Goal: Task Accomplishment & Management: Use online tool/utility

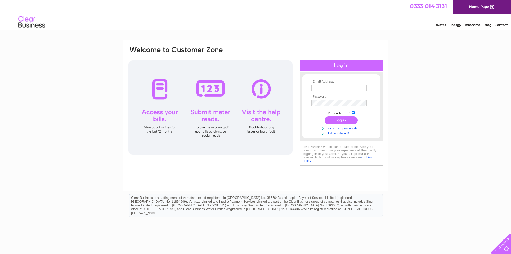
type input "elaine@balgonieestates.co.uk"
click at [345, 121] on input "submit" at bounding box center [341, 120] width 33 height 8
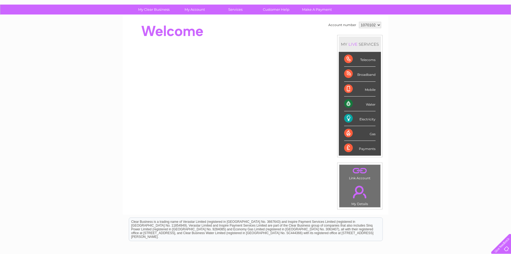
scroll to position [39, 0]
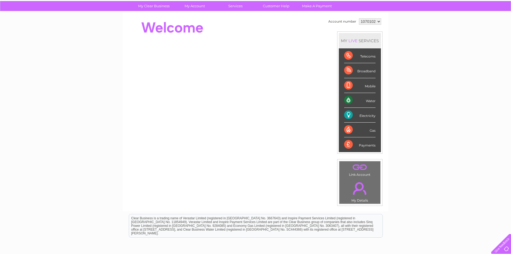
click at [370, 119] on div "Electricity" at bounding box center [359, 115] width 31 height 15
click at [368, 113] on div "Electricity" at bounding box center [359, 115] width 31 height 15
click at [363, 116] on div "Electricity" at bounding box center [359, 115] width 31 height 15
click at [346, 114] on div "Electricity" at bounding box center [359, 115] width 31 height 15
click at [363, 190] on link "." at bounding box center [360, 188] width 38 height 19
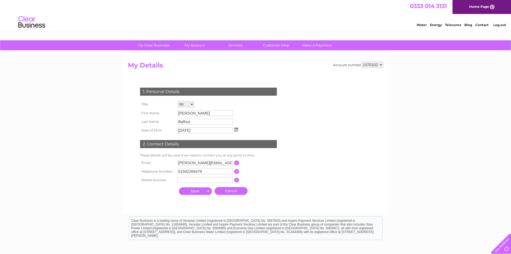
click at [153, 67] on h2 "My Details" at bounding box center [256, 66] width 256 height 10
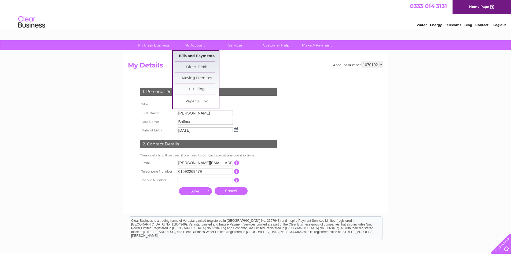
click at [200, 57] on link "Bills and Payments" at bounding box center [197, 56] width 44 height 11
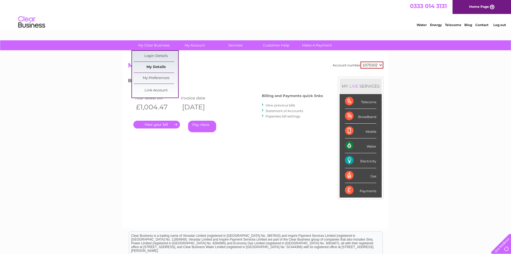
click at [159, 67] on link "My Details" at bounding box center [156, 67] width 44 height 11
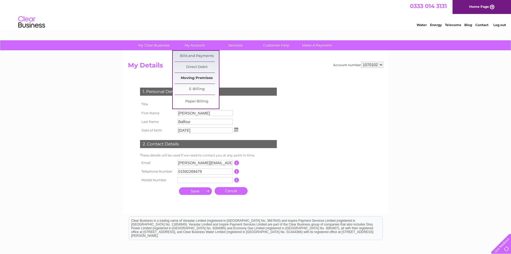
click at [209, 77] on link "Moving Premises" at bounding box center [197, 78] width 44 height 11
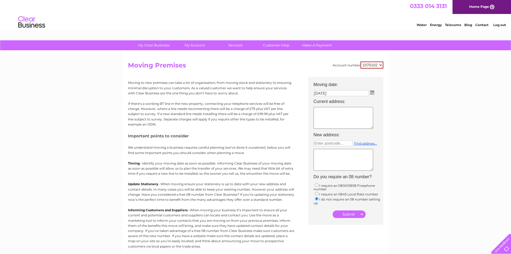
click at [239, 31] on html "0333 014 3131 Home Page Water Energy Telecoms Blog Contact Log out" at bounding box center [255, 15] width 511 height 31
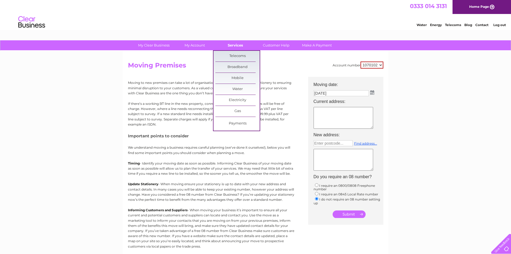
click at [236, 43] on link "Services" at bounding box center [235, 45] width 44 height 10
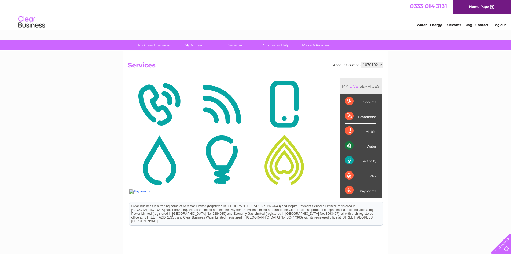
click at [228, 159] on img at bounding box center [222, 160] width 60 height 52
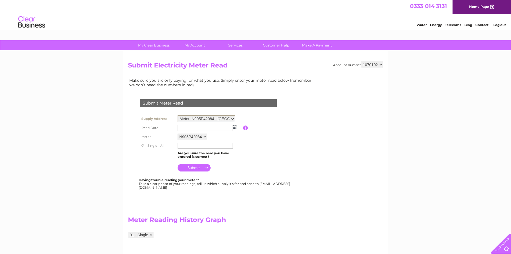
click at [232, 117] on select "Meter: N905P42084 - [GEOGRAPHIC_DATA] , Home Farm , U59 5 A6089 At Skinlaws Tol…" at bounding box center [207, 118] width 58 height 7
click at [232, 117] on select "Meter: N905P42084 - Bield House , Home Farm , U59 5 A6089 At Skinlaws Toll To B…" at bounding box center [207, 118] width 58 height 7
click at [239, 65] on h2 "Submit Electricity Meter Read" at bounding box center [256, 66] width 256 height 10
